Goal: Check status: Check status

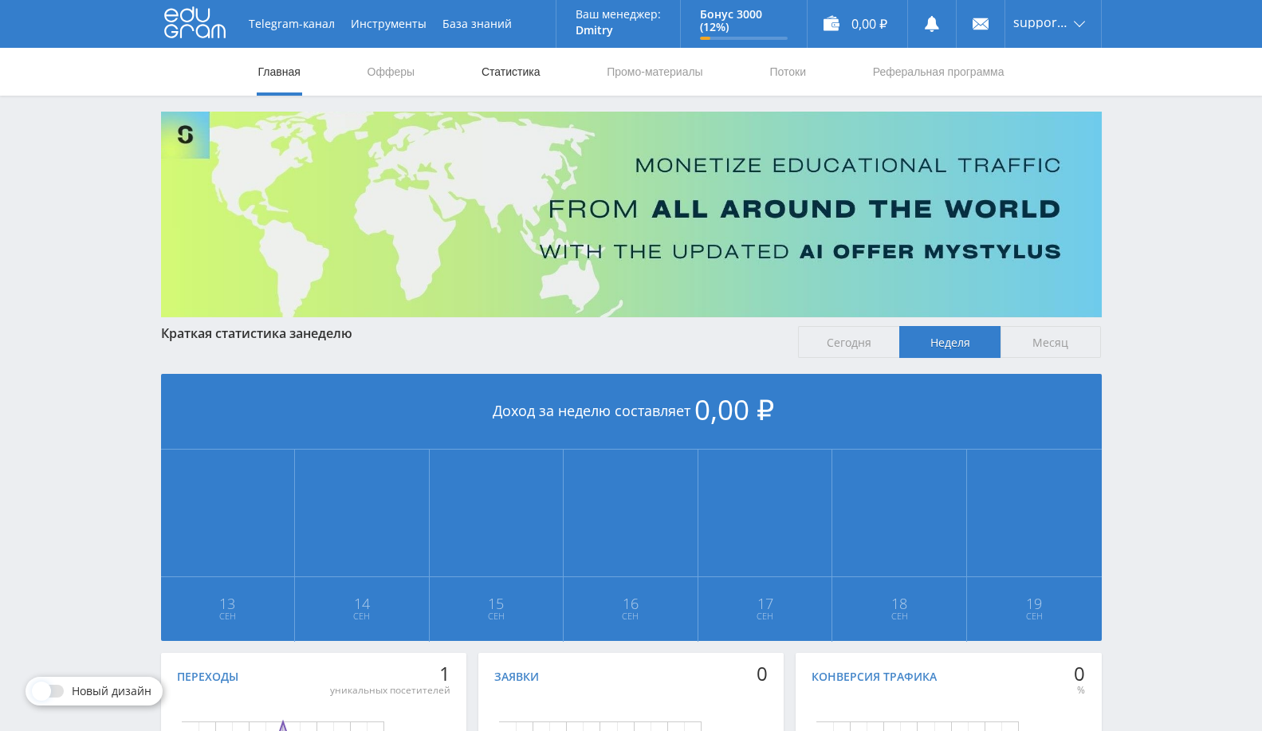
drag, startPoint x: 0, startPoint y: 0, endPoint x: 505, endPoint y: 60, distance: 508.9
click at [505, 60] on link "Статистика" at bounding box center [511, 72] width 62 height 48
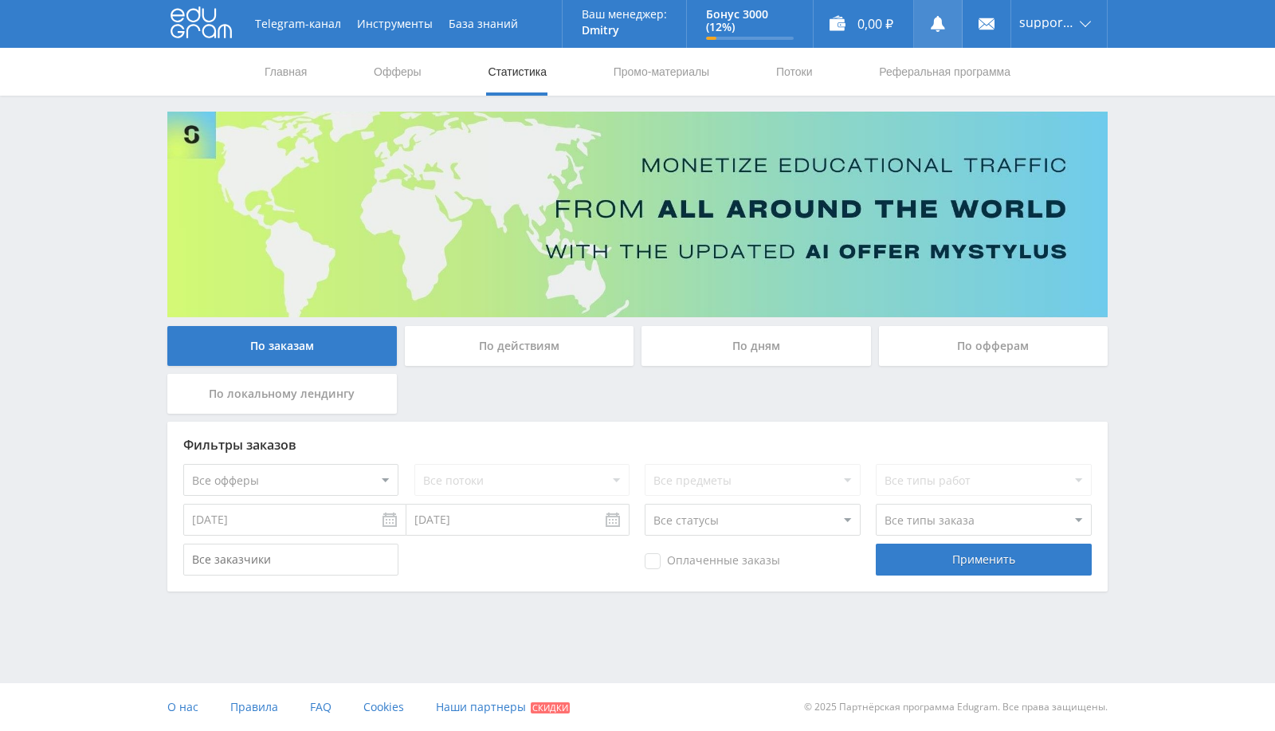
click at [936, 33] on link at bounding box center [938, 24] width 48 height 48
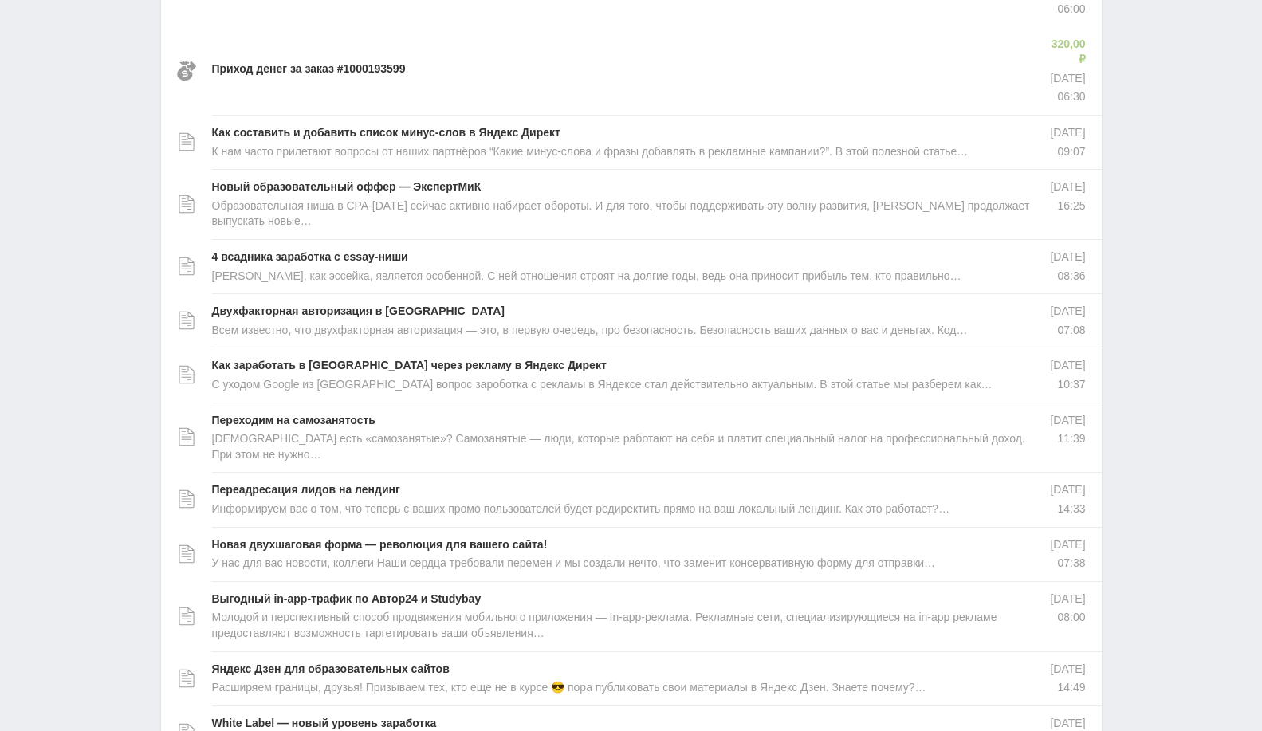
scroll to position [531, 0]
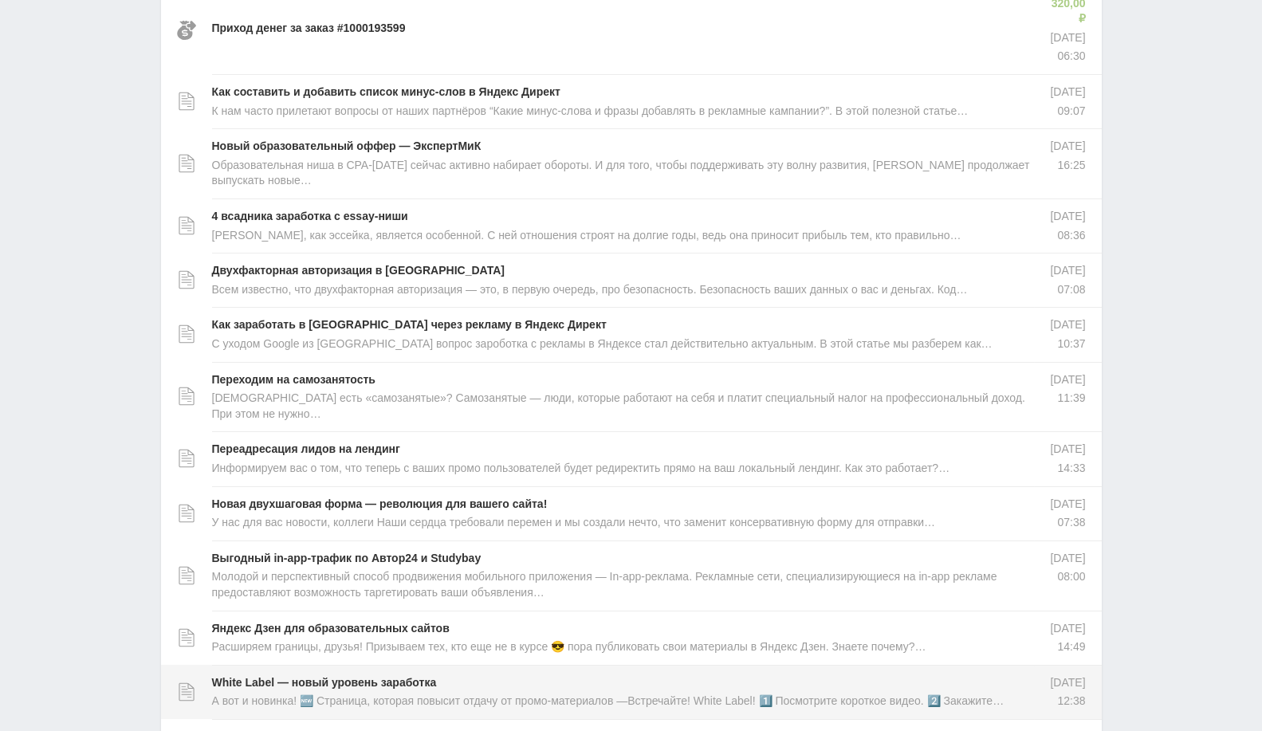
click at [581, 694] on p "А вот и новинка! 🆕 Страница, которая повысит отдачу от промо-материалов —Встреч…" at bounding box center [608, 702] width 792 height 16
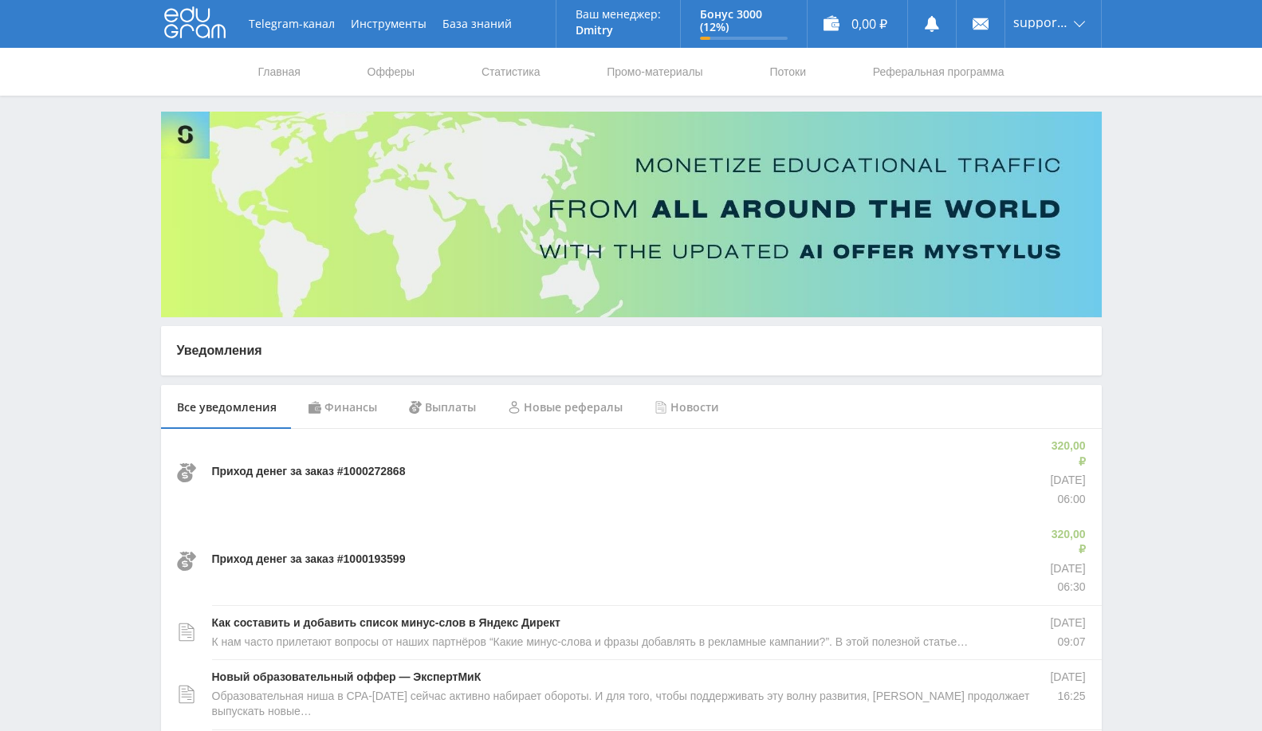
scroll to position [0, 0]
click at [481, 88] on link "Статистика" at bounding box center [511, 72] width 62 height 48
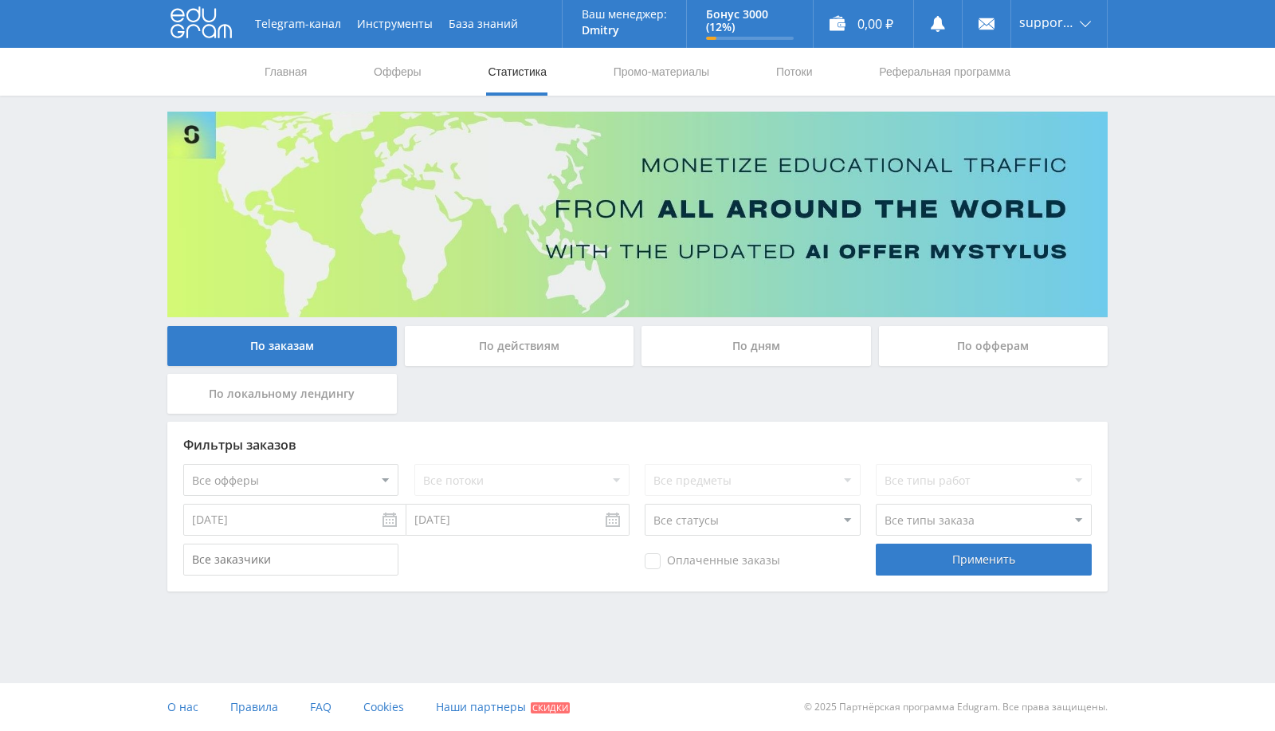
click at [325, 518] on input "[DATE]" at bounding box center [294, 520] width 223 height 32
click at [201, 550] on div "Сентябрь Январь Февраль Март Апрель Май Июнь Июль Август Сентябрь Октябрь Ноябр…" at bounding box center [278, 556] width 191 height 27
click at [195, 552] on button "Предыдущий месяц" at bounding box center [191, 555] width 16 height 24
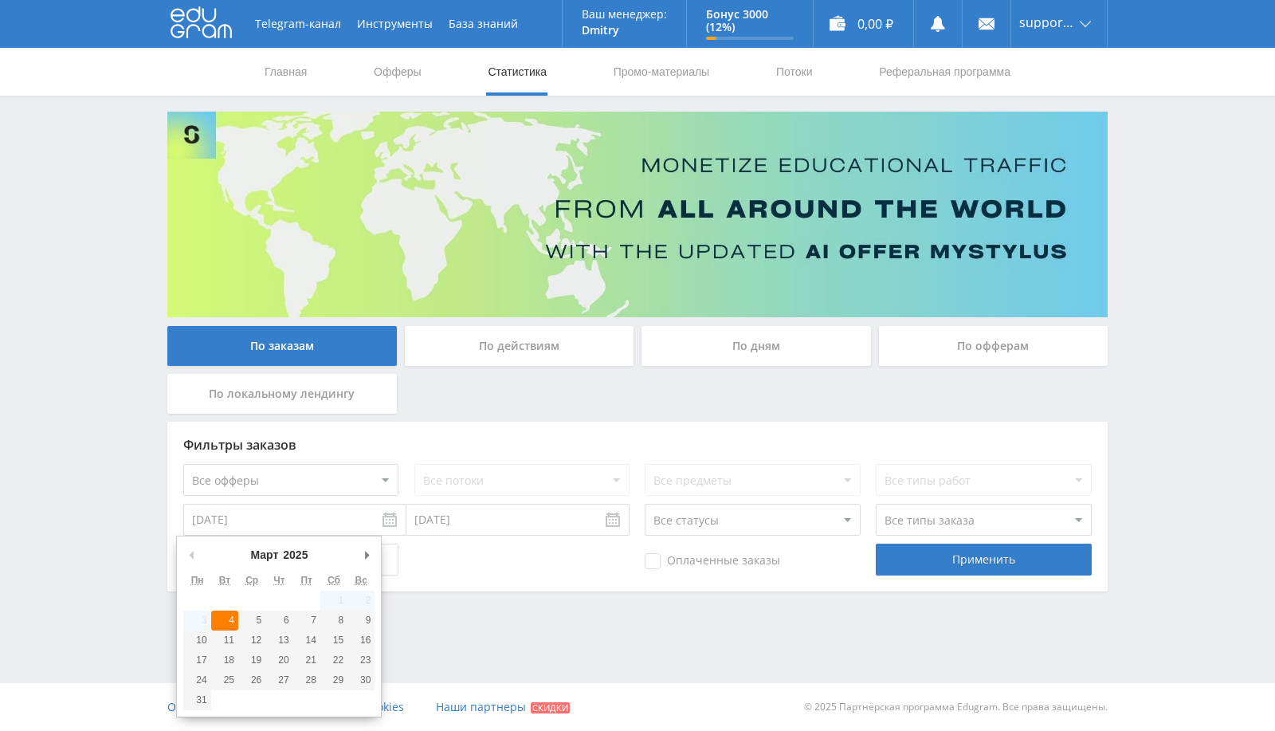
type input "04.03.2025"
click at [981, 334] on div "По офферам" at bounding box center [994, 346] width 230 height 40
click at [0, 0] on input "По офферам" at bounding box center [0, 0] width 0 height 0
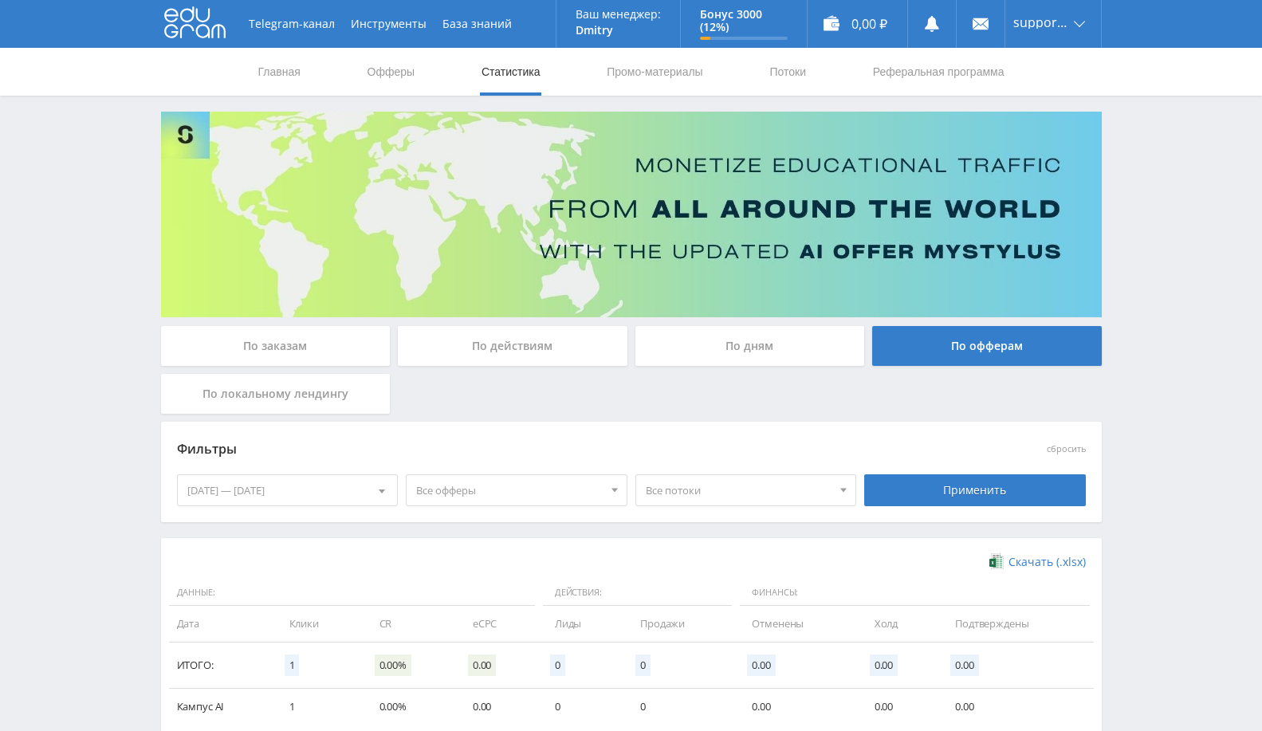
click at [292, 485] on div "13.09.2025 — 19.09.2025" at bounding box center [288, 490] width 220 height 30
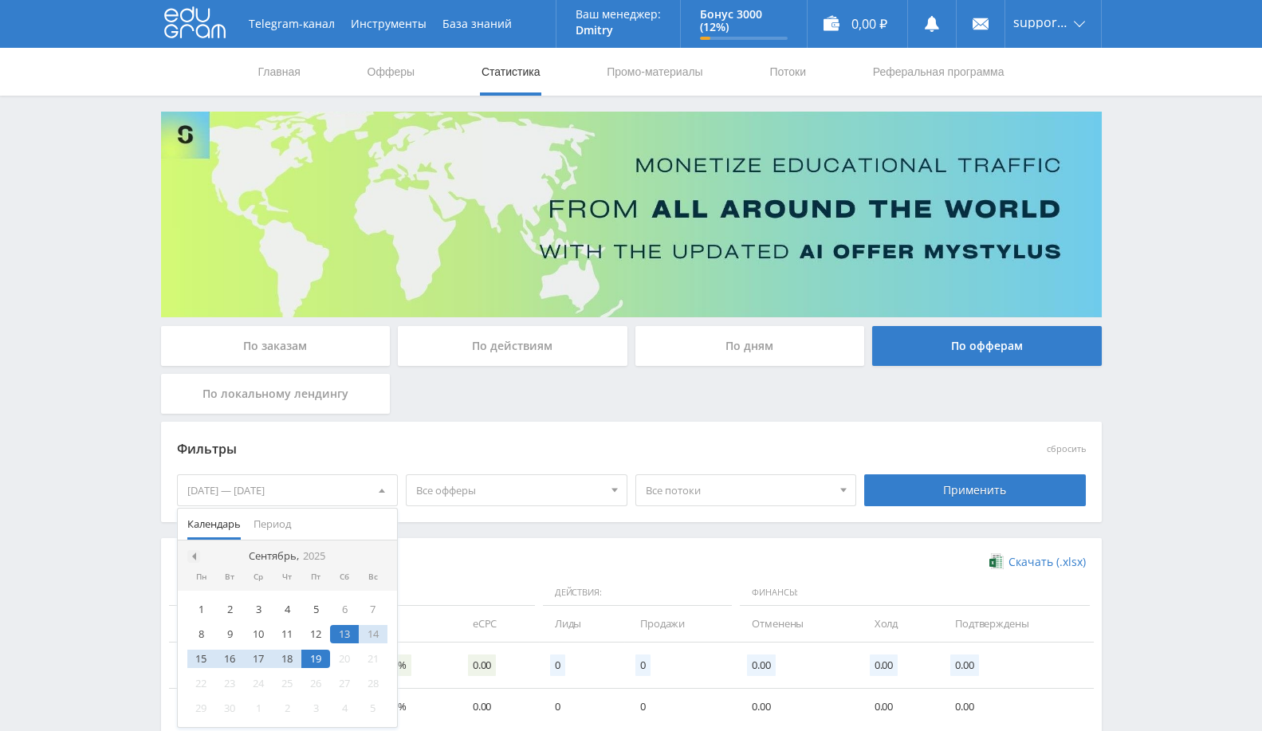
click at [198, 557] on div at bounding box center [193, 556] width 13 height 13
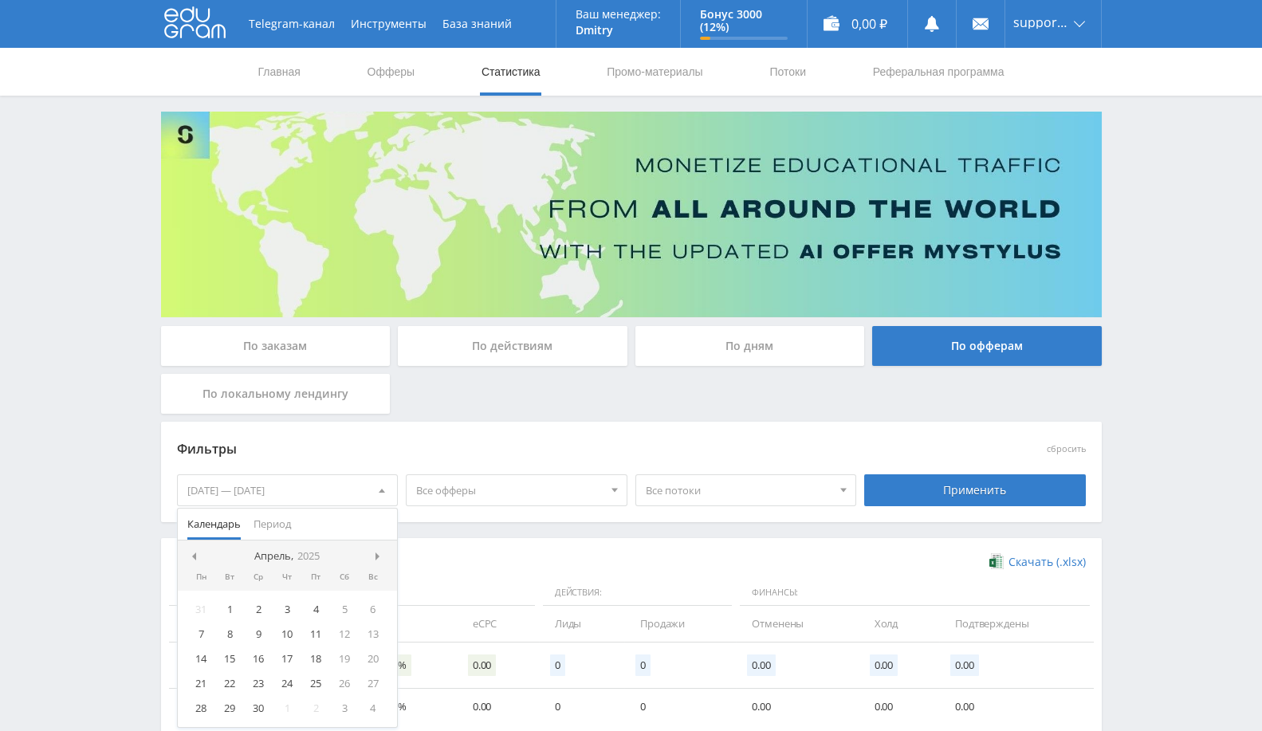
click at [198, 557] on nav "Апрель, 2025" at bounding box center [288, 556] width 220 height 32
click at [198, 557] on nav "Март, 2025" at bounding box center [288, 556] width 220 height 32
click at [231, 623] on div "24 25 26 27 28 1 2 3 4 5 6 7 8 9 10 11 12 13 14 15 16 17 18 19 20 21 22 23 24 2…" at bounding box center [288, 671] width 220 height 161
click at [228, 638] on div "4" at bounding box center [229, 634] width 29 height 18
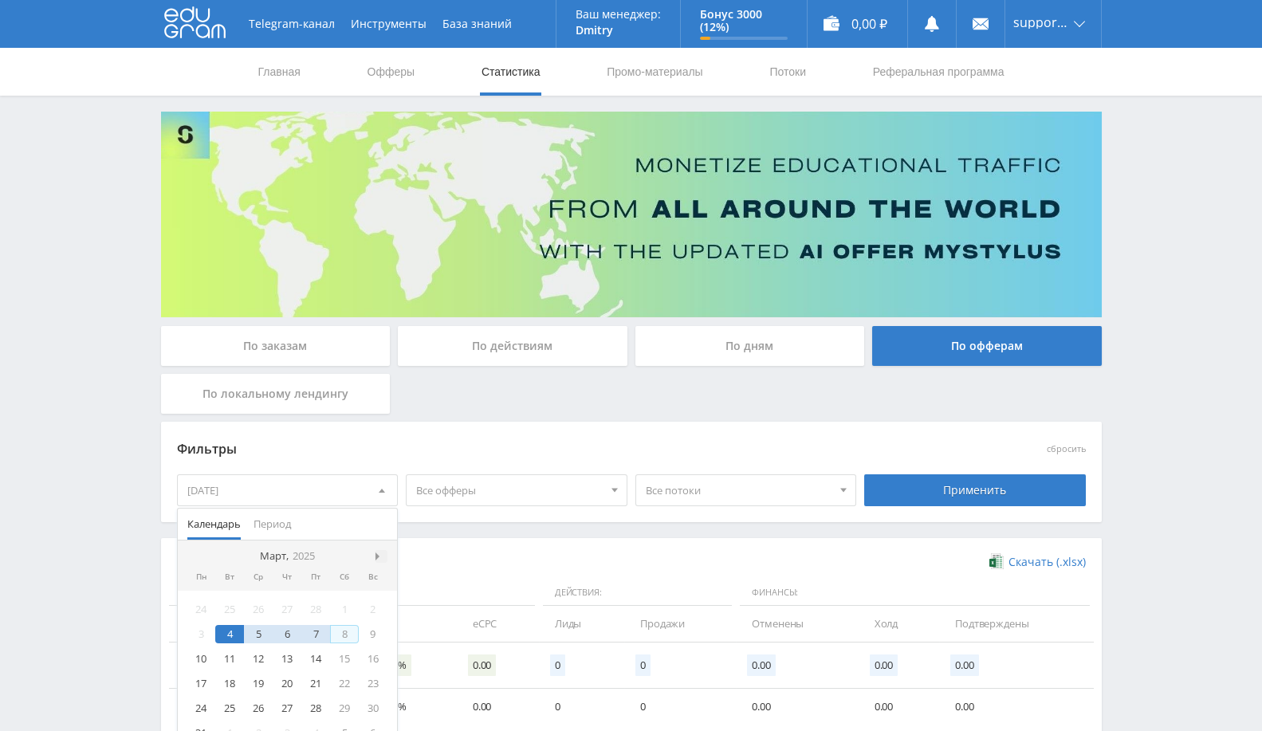
click at [380, 552] on span at bounding box center [379, 556] width 8 height 8
click at [380, 552] on nav "Сентябрь, 2025" at bounding box center [288, 556] width 220 height 32
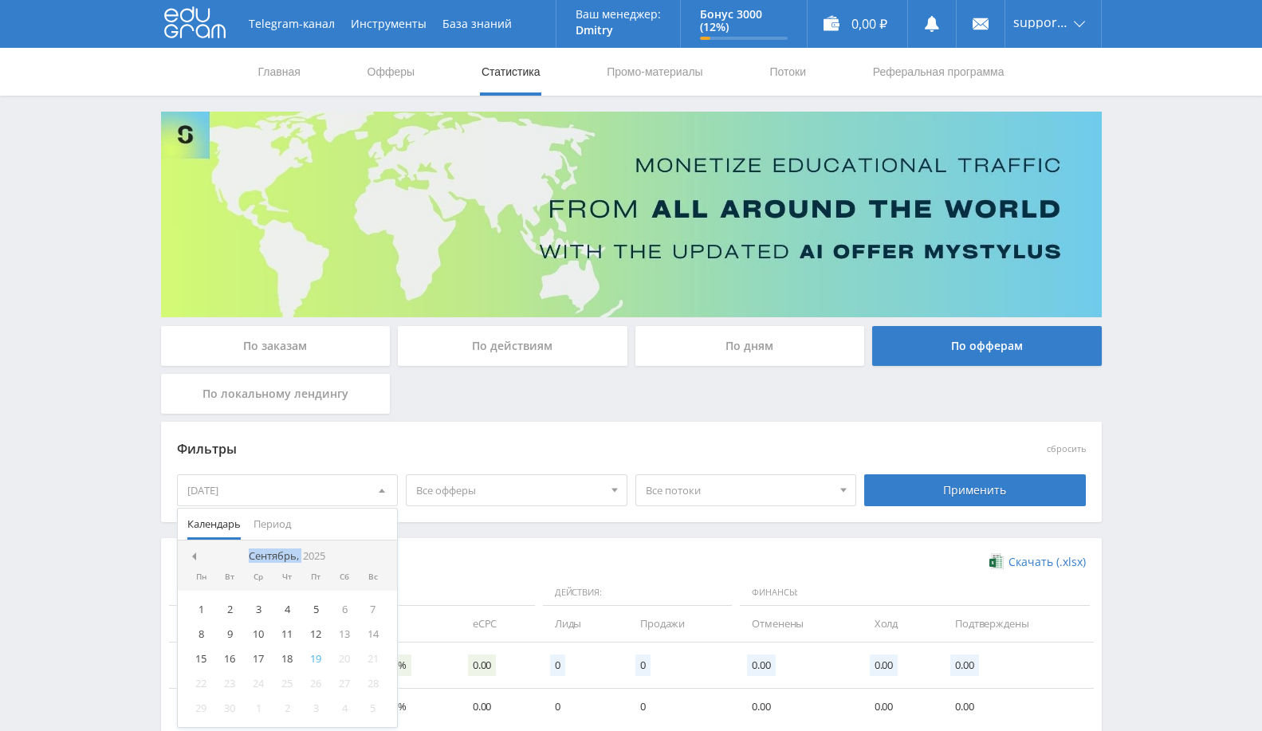
click at [380, 552] on nav "Сентябрь, 2025" at bounding box center [288, 556] width 220 height 32
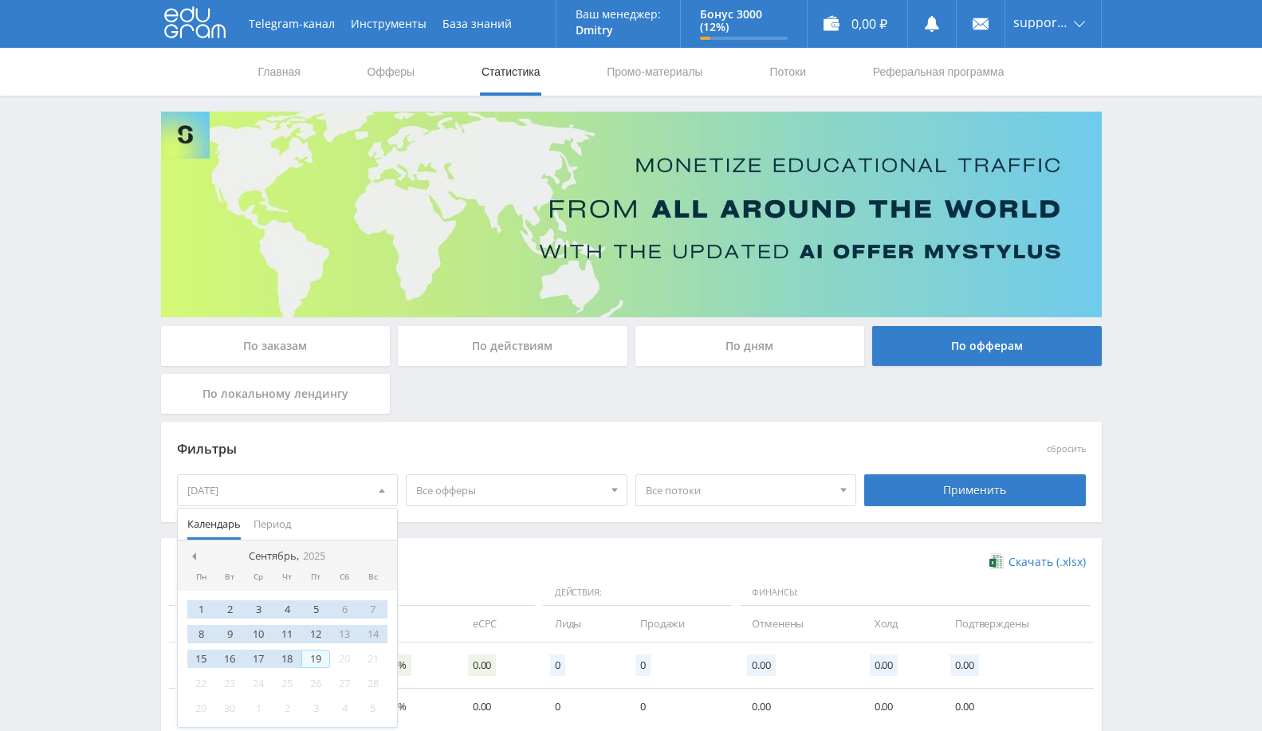
click at [312, 657] on div "19" at bounding box center [315, 659] width 29 height 18
click at [949, 496] on div "Применить" at bounding box center [975, 490] width 222 height 32
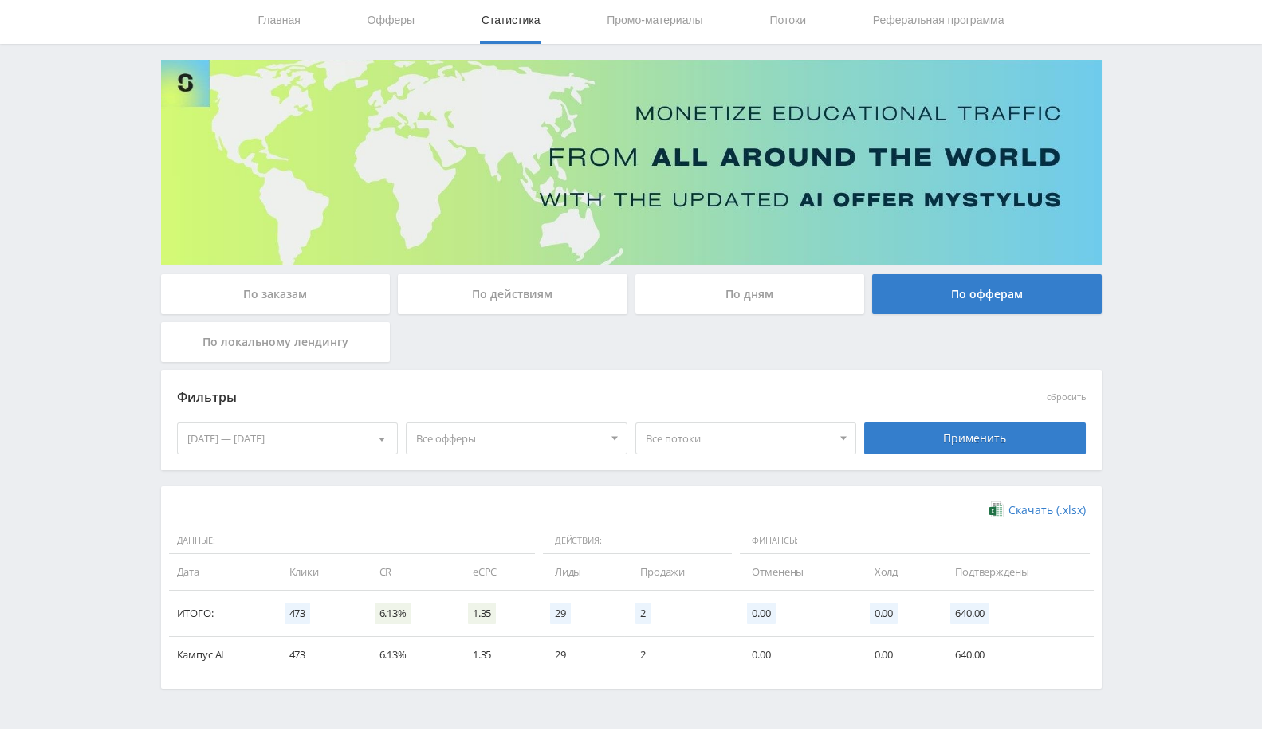
scroll to position [96, 0]
